Goal: Book appointment/travel/reservation

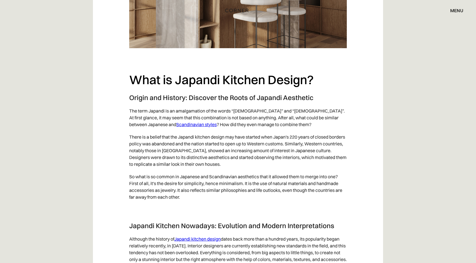
scroll to position [539, 0]
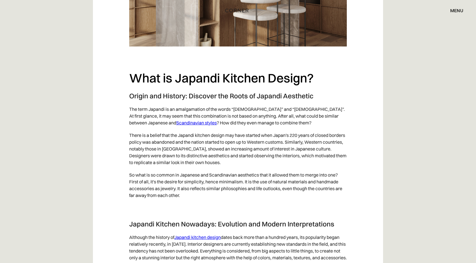
click at [199, 238] on link "Japandi kitchen design" at bounding box center [197, 237] width 46 height 6
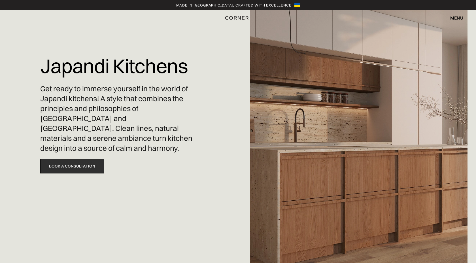
click at [71, 159] on link "Book a Consultation" at bounding box center [72, 166] width 64 height 14
